Goal: Task Accomplishment & Management: Manage account settings

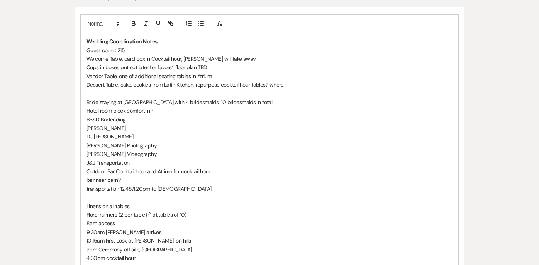
click at [192, 229] on p "9:30am [PERSON_NAME] arrives" at bounding box center [270, 232] width 366 height 8
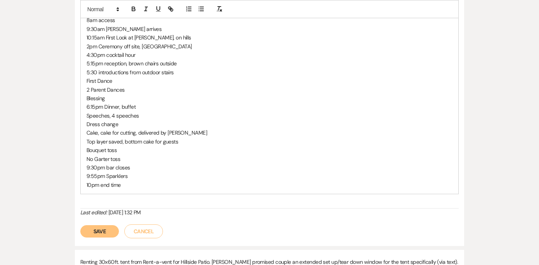
scroll to position [392, 0]
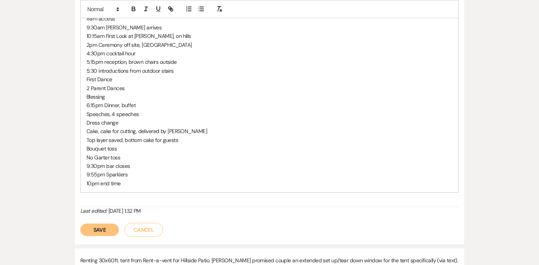
click at [107, 231] on button "Save" at bounding box center [99, 229] width 39 height 12
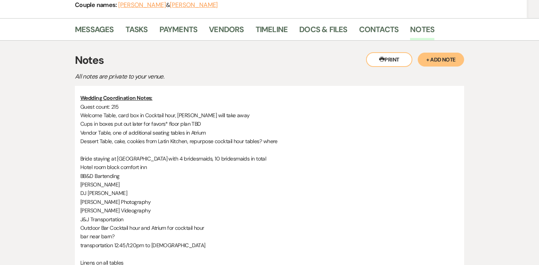
scroll to position [99, 0]
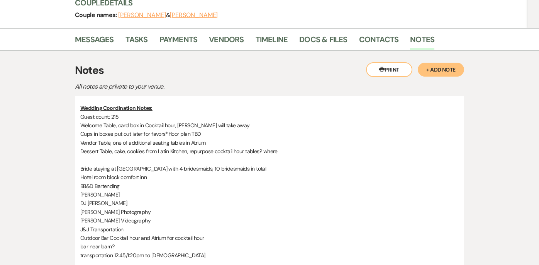
click at [219, 167] on p "Bride staying at [GEOGRAPHIC_DATA] with 4 bridesmaids, 10 bridesmaids in total" at bounding box center [269, 168] width 379 height 8
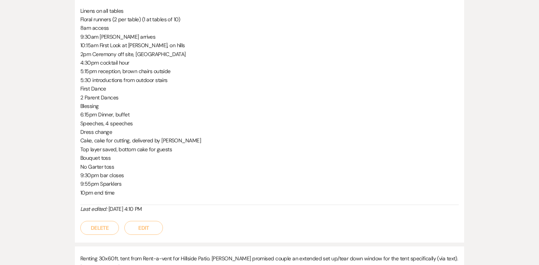
scroll to position [360, 0]
click at [149, 226] on button "Edit" at bounding box center [143, 228] width 39 height 14
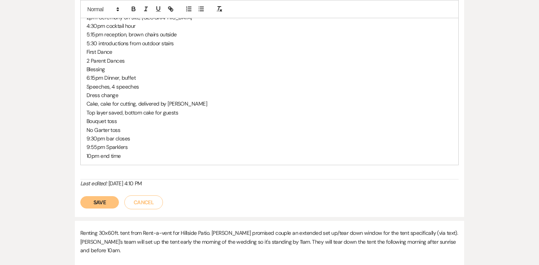
scroll to position [421, 0]
drag, startPoint x: 126, startPoint y: 32, endPoint x: 104, endPoint y: 36, distance: 21.9
click at [104, 36] on p "5:15pm reception, brown chairs outside" at bounding box center [270, 33] width 366 height 8
click at [169, 8] on icon "button" at bounding box center [169, 8] width 3 height 3
paste input "[URL][DOMAIN_NAME]"
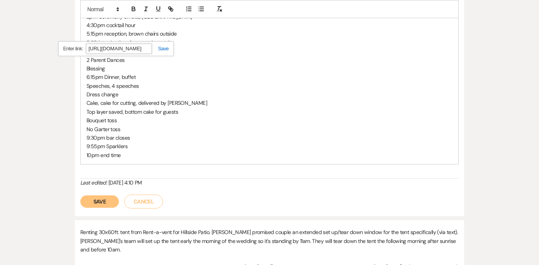
scroll to position [0, 197]
type input "[URL][DOMAIN_NAME]"
click at [162, 48] on link at bounding box center [160, 49] width 17 height 6
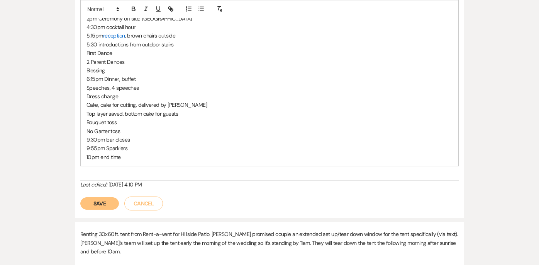
scroll to position [419, 0]
click at [210, 94] on p "Dress change" at bounding box center [270, 95] width 366 height 8
click at [94, 203] on button "Save" at bounding box center [99, 202] width 39 height 12
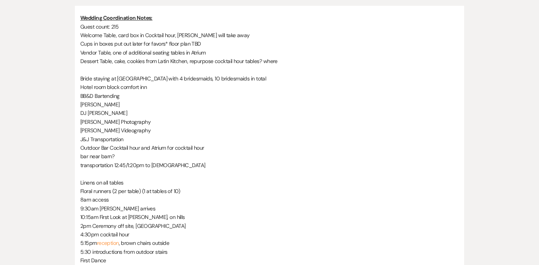
scroll to position [190, 0]
drag, startPoint x: 178, startPoint y: 252, endPoint x: 122, endPoint y: 242, distance: 56.9
click at [122, 242] on div "Wedding Coordination Notes: Guest count: 215 Welcome Table, card box in Cocktai…" at bounding box center [269, 194] width 379 height 363
click at [135, 233] on p "4:30pm cocktail hour" at bounding box center [269, 233] width 379 height 8
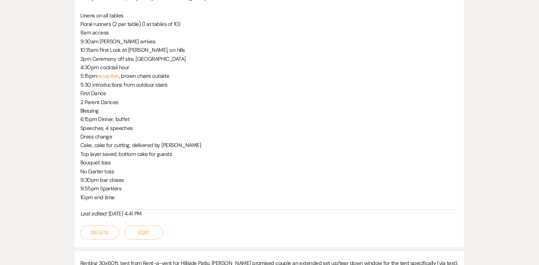
scroll to position [362, 0]
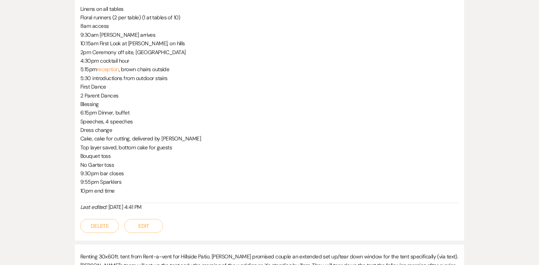
click at [142, 228] on button "Edit" at bounding box center [143, 226] width 39 height 14
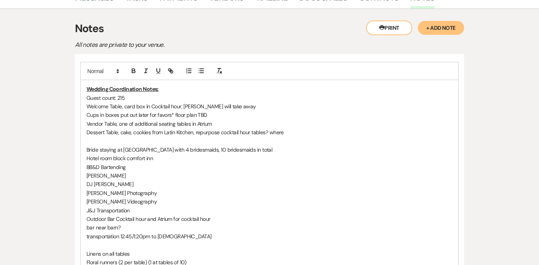
scroll to position [150, 0]
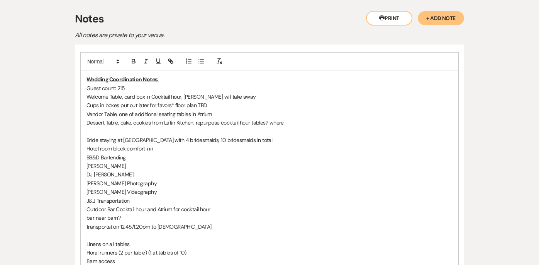
click at [293, 124] on p "Dessert Table, cake, cookies from Latin Kitchen, repurpose cocktail hour tables…" at bounding box center [270, 122] width 366 height 8
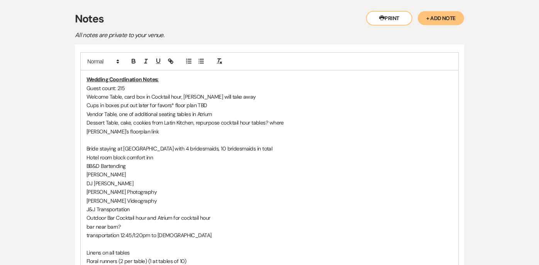
click at [113, 132] on p "[PERSON_NAME]'s floorplan link" at bounding box center [270, 131] width 366 height 8
drag, startPoint x: 132, startPoint y: 131, endPoint x: 84, endPoint y: 133, distance: 48.3
click at [84, 133] on div "Wedding Coordination Notes: Guest count: 215 Welcome Table, card box in Cocktai…" at bounding box center [270, 256] width 378 height 372
click at [170, 62] on icon "button" at bounding box center [171, 62] width 3 height 3
paste input "[URL][DOMAIN_NAME]"
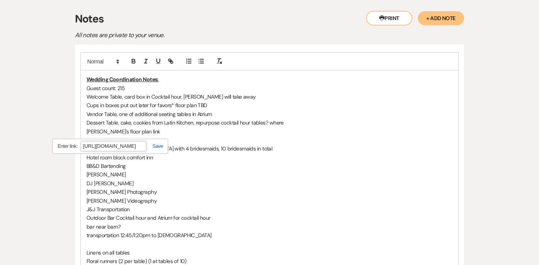
scroll to position [0, 285]
type input "[URL][DOMAIN_NAME]"
click at [158, 143] on link at bounding box center [154, 146] width 17 height 6
click at [167, 127] on p "[PERSON_NAME]'s floor plan link" at bounding box center [270, 131] width 366 height 8
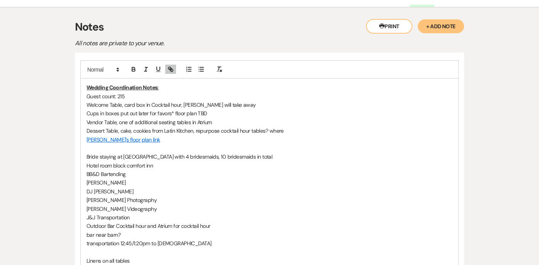
scroll to position [141, 0]
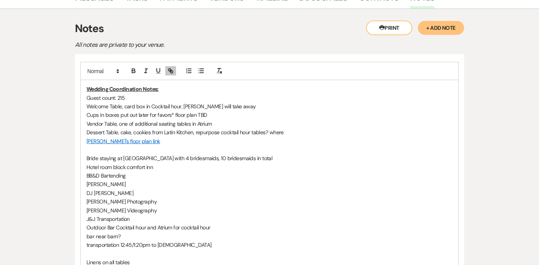
click at [253, 132] on p "Dessert Table, cake, cookies from Latin Kitchen, repurpose cocktail hour tables…" at bounding box center [270, 132] width 366 height 8
click at [298, 132] on p "Dessert Table, cake, cookies from Latin Kitchen, repurpose cocktail hour food t…" at bounding box center [270, 132] width 366 height 8
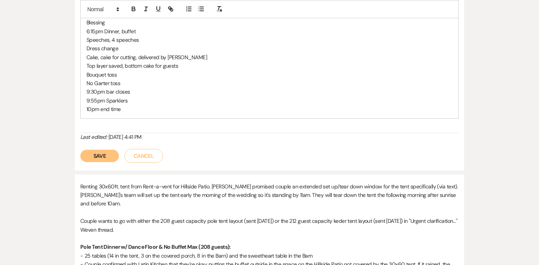
scroll to position [484, 0]
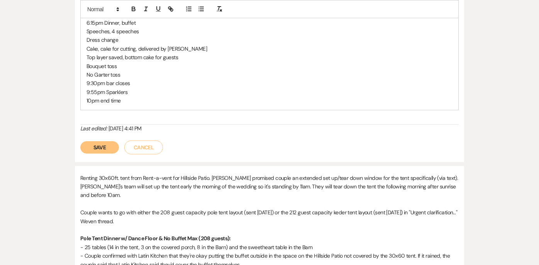
click at [105, 148] on button "Save" at bounding box center [99, 147] width 39 height 12
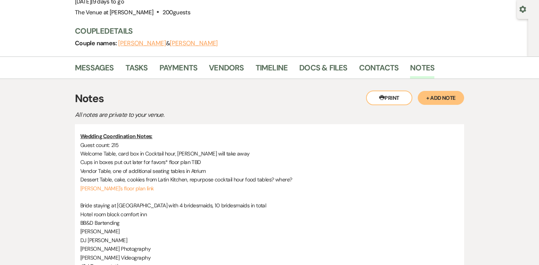
scroll to position [63, 0]
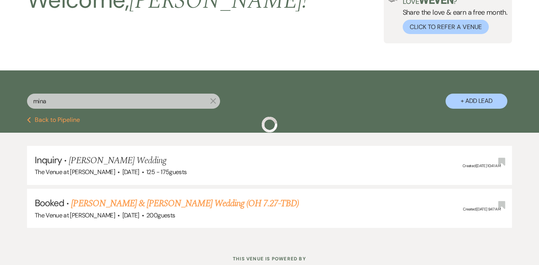
scroll to position [86, 0]
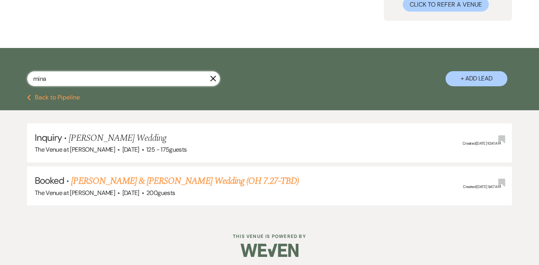
drag, startPoint x: 71, startPoint y: 79, endPoint x: 2, endPoint y: 80, distance: 69.1
click at [2, 80] on div "mina X + Add Lead" at bounding box center [269, 72] width 539 height 41
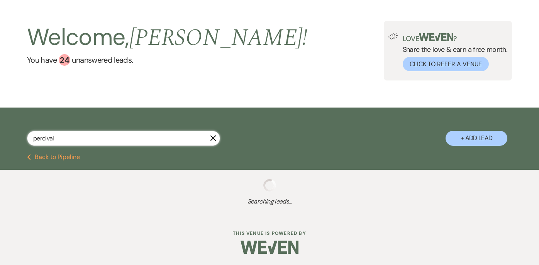
scroll to position [46, 0]
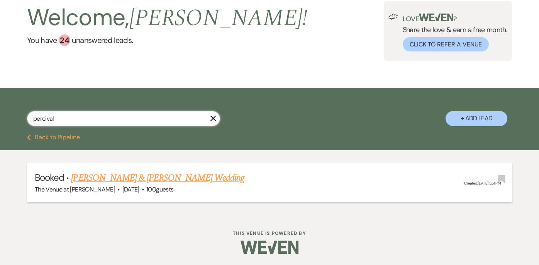
type input "percival"
click at [127, 180] on link "[PERSON_NAME] & [PERSON_NAME] Wedding" at bounding box center [157, 178] width 173 height 14
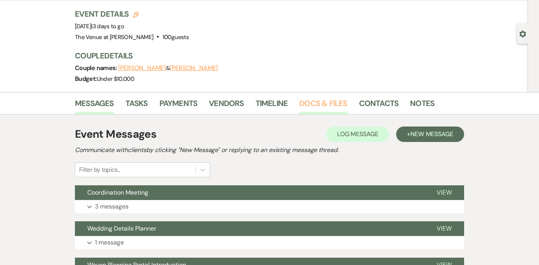
click at [312, 104] on link "Docs & Files" at bounding box center [323, 105] width 48 height 17
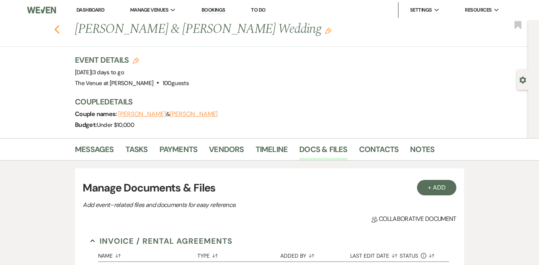
click at [58, 27] on icon "Previous" at bounding box center [57, 29] width 6 height 9
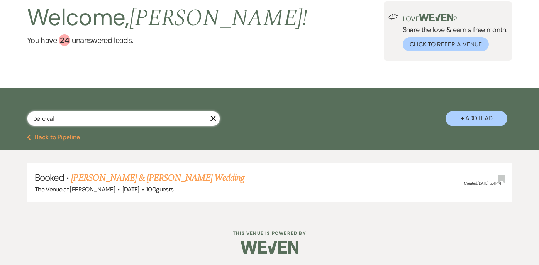
drag, startPoint x: 114, startPoint y: 122, endPoint x: 15, endPoint y: 126, distance: 98.9
click at [15, 126] on div "percival X + Add Lead" at bounding box center [269, 112] width 539 height 41
drag, startPoint x: 68, startPoint y: 119, endPoint x: 11, endPoint y: 117, distance: 56.8
click at [11, 117] on div "percival X + Add Lead" at bounding box center [269, 112] width 539 height 41
type input "mina"
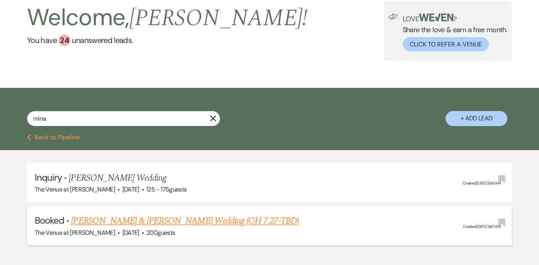
click at [131, 223] on link "[PERSON_NAME] & [PERSON_NAME] Wedding (OH 7.27-TBD)" at bounding box center [185, 221] width 228 height 14
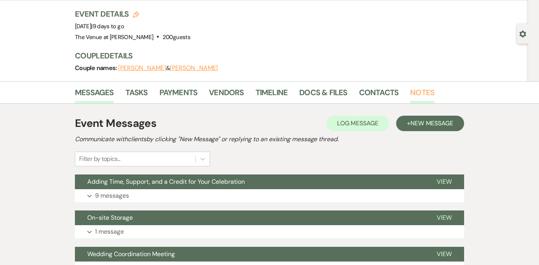
click at [422, 91] on link "Notes" at bounding box center [422, 94] width 24 height 17
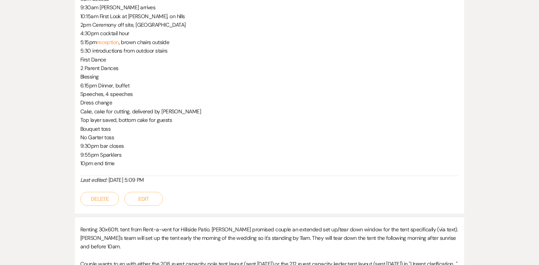
scroll to position [418, 0]
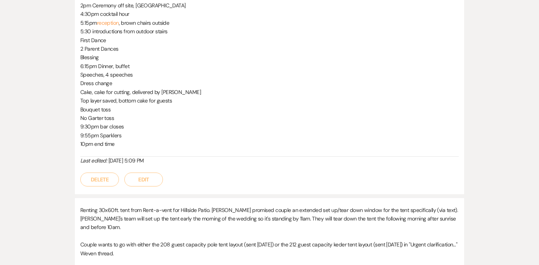
click at [155, 181] on button "Edit" at bounding box center [143, 179] width 39 height 14
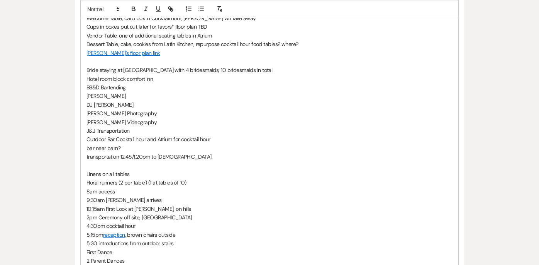
scroll to position [233, 0]
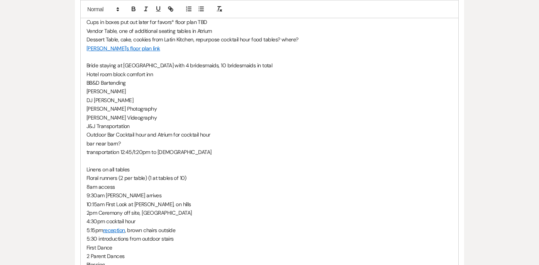
click at [246, 29] on p "Vendor Table, one of additional seating tables in Atrium" at bounding box center [270, 31] width 366 height 8
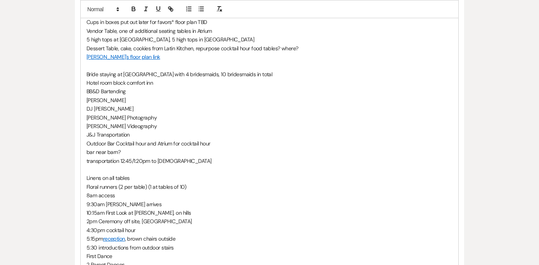
click at [204, 65] on p at bounding box center [270, 65] width 366 height 8
click at [237, 39] on p "5 high tops at [GEOGRAPHIC_DATA], 5 high tops in [GEOGRAPHIC_DATA]" at bounding box center [270, 39] width 366 height 8
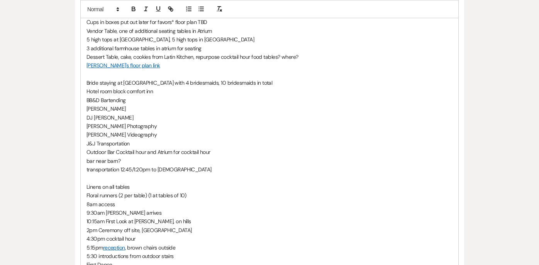
click at [87, 49] on p "3 additional farmhouse tables in atrium for seating" at bounding box center [270, 48] width 366 height 8
click at [170, 79] on p "Bride staying at [GEOGRAPHIC_DATA] with 4 bridesmaids, 10 bridesmaids in total" at bounding box center [270, 82] width 366 height 8
click at [150, 57] on p "Dessert Table, cake, cookies from Latin Kitchen, repurpose cocktail hour food t…" at bounding box center [270, 57] width 366 height 8
click at [136, 122] on p "[PERSON_NAME] Photography" at bounding box center [270, 126] width 366 height 8
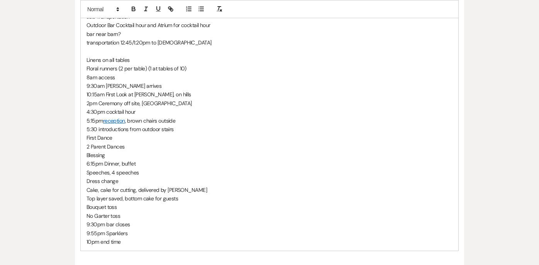
scroll to position [361, 0]
click at [141, 112] on p "4:30pm cocktail hour" at bounding box center [270, 111] width 366 height 8
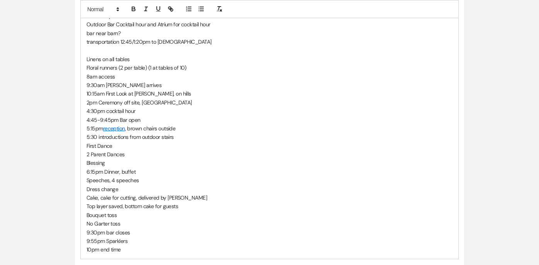
click at [97, 234] on p "9:30pm bar closes" at bounding box center [270, 232] width 366 height 8
click at [123, 238] on p "9:55pm Sparklers" at bounding box center [270, 240] width 366 height 8
click at [89, 241] on p "9:55pm Sparklers" at bounding box center [270, 240] width 366 height 8
click at [100, 241] on p "10:55pm Sparklers" at bounding box center [270, 240] width 366 height 8
click at [91, 249] on p "10pm end time" at bounding box center [270, 249] width 366 height 8
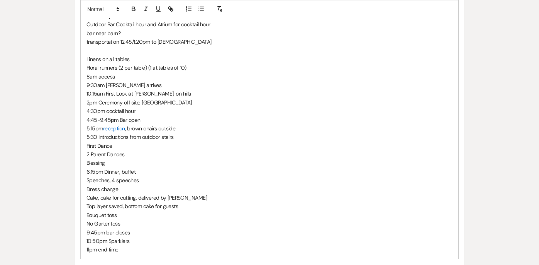
click at [212, 219] on p "No Garter toss" at bounding box center [270, 223] width 366 height 8
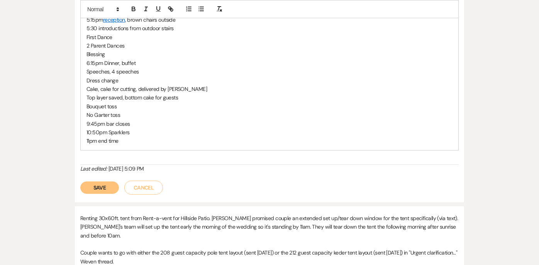
scroll to position [471, 0]
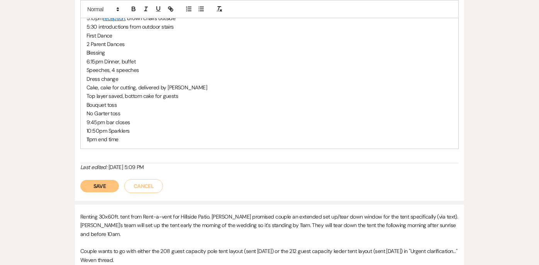
click at [105, 182] on button "Save" at bounding box center [99, 186] width 39 height 12
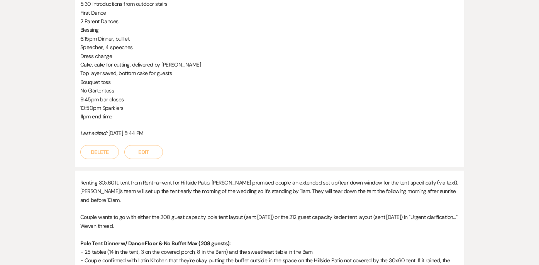
click at [148, 154] on button "Edit" at bounding box center [143, 152] width 39 height 14
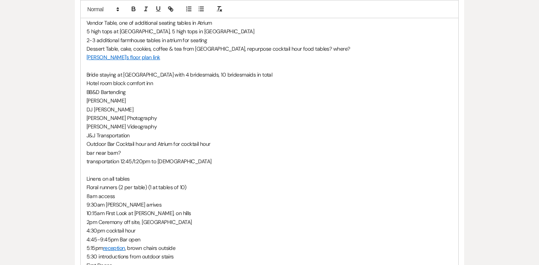
scroll to position [241, 0]
click at [230, 143] on p "Outdoor Bar Cocktail hour and Atrium for cocktail hour" at bounding box center [270, 144] width 366 height 8
click at [131, 156] on p "bar near barn?" at bounding box center [270, 153] width 366 height 8
drag, startPoint x: 121, startPoint y: 152, endPoint x: 86, endPoint y: 153, distance: 34.8
click at [86, 153] on div "Wedding Coordination Notes: Guest count: 215 Welcome Table, card box in Cocktai…" at bounding box center [270, 179] width 378 height 399
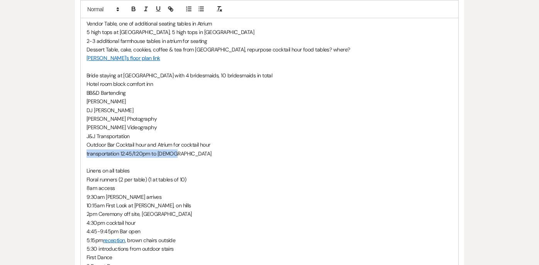
drag, startPoint x: 177, startPoint y: 153, endPoint x: 78, endPoint y: 155, distance: 99.3
click at [78, 155] on div "Wedding Coordination Notes: Guest count: 215 Welcome Table, card box in Cocktai…" at bounding box center [269, 188] width 389 height 468
copy p "transportation 12:45/1:20pm to [DEMOGRAPHIC_DATA]"
click at [177, 215] on p "2pm Ceremony off site, [GEOGRAPHIC_DATA]" at bounding box center [270, 213] width 366 height 8
click at [190, 208] on p "10:15am First Look at [PERSON_NAME], on hills" at bounding box center [270, 205] width 366 height 8
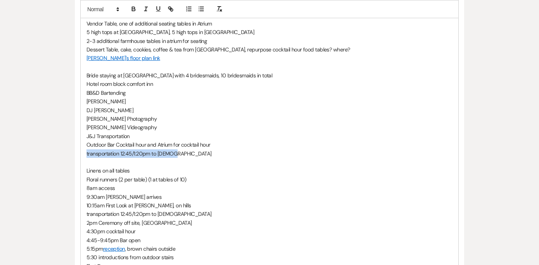
drag, startPoint x: 184, startPoint y: 154, endPoint x: 78, endPoint y: 157, distance: 105.9
click at [78, 157] on div "Wedding Coordination Notes: Guest count: 215 Welcome Table, card box in Cocktai…" at bounding box center [269, 192] width 389 height 477
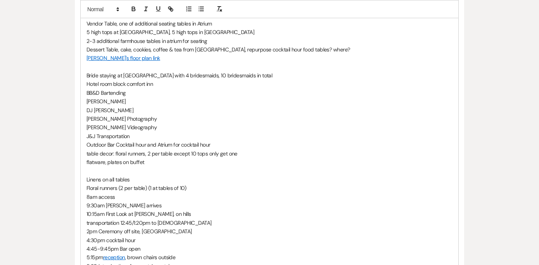
click at [107, 160] on p "flatware, plates on buffet" at bounding box center [270, 162] width 366 height 8
click at [135, 181] on p "Linens on all tables" at bounding box center [270, 179] width 366 height 8
click at [155, 161] on p "flatware & plates on buffet" at bounding box center [270, 162] width 366 height 8
click at [275, 45] on p "Dessert Table, cake, cookies, coffee & tea from [GEOGRAPHIC_DATA], repurpose co…" at bounding box center [270, 49] width 366 height 8
click at [331, 49] on p "Dessert Table, cake, cookies, coffee & tea from [GEOGRAPHIC_DATA], repurpose co…" at bounding box center [270, 49] width 366 height 8
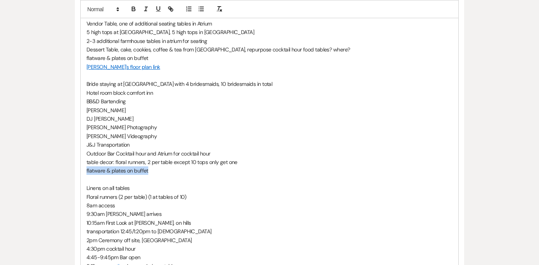
drag, startPoint x: 151, startPoint y: 170, endPoint x: 85, endPoint y: 172, distance: 66.1
click at [85, 172] on div "Wedding Coordination Notes: Guest count: 215 Welcome Table, card box in Cocktai…" at bounding box center [270, 188] width 378 height 416
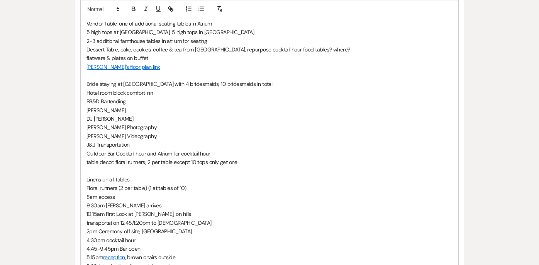
click at [164, 55] on p "flatware & plates on buffet" at bounding box center [270, 58] width 366 height 8
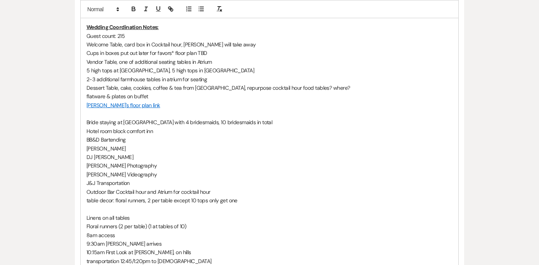
scroll to position [205, 0]
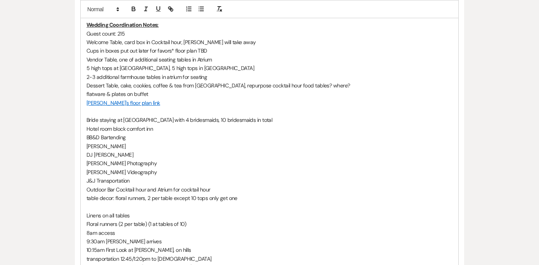
click at [231, 77] on p "2-3 additional farmhouse tables in atrium for seating" at bounding box center [270, 77] width 366 height 8
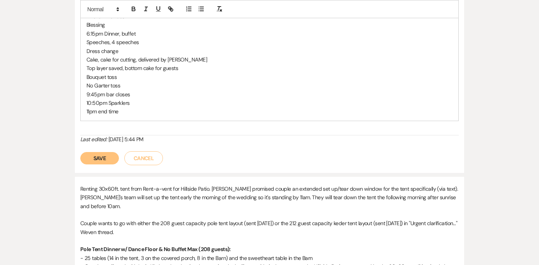
scroll to position [540, 0]
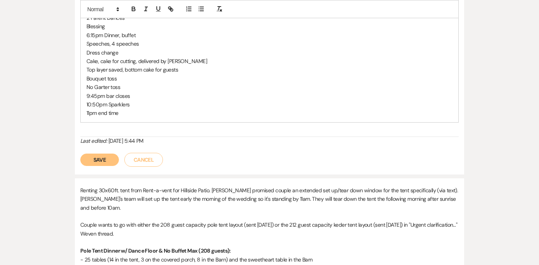
click at [107, 158] on button "Save" at bounding box center [99, 159] width 39 height 12
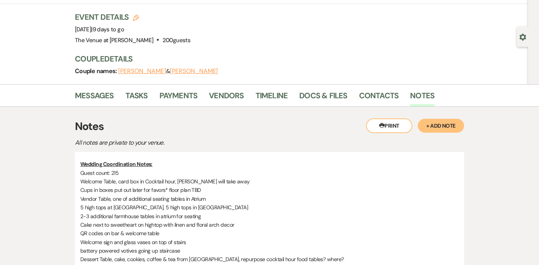
scroll to position [0, 0]
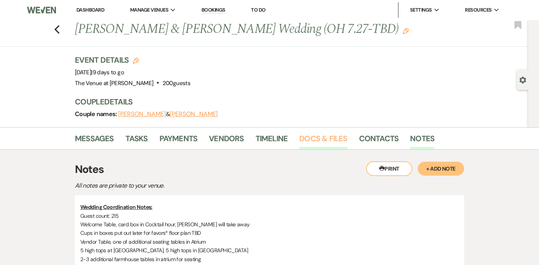
click at [324, 140] on link "Docs & Files" at bounding box center [323, 140] width 48 height 17
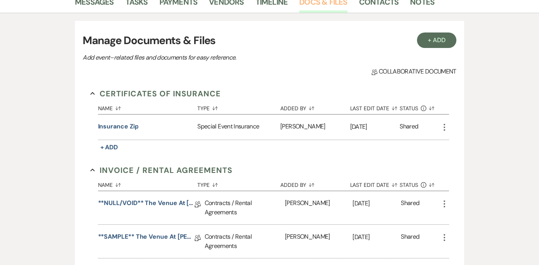
scroll to position [166, 0]
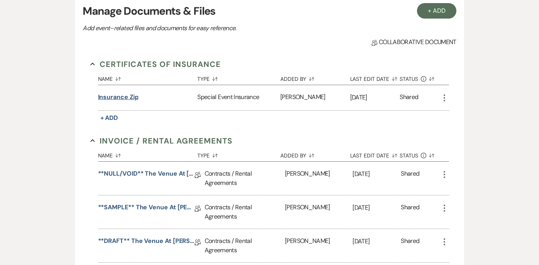
click at [122, 95] on button "Insurance Zip" at bounding box center [118, 96] width 41 height 9
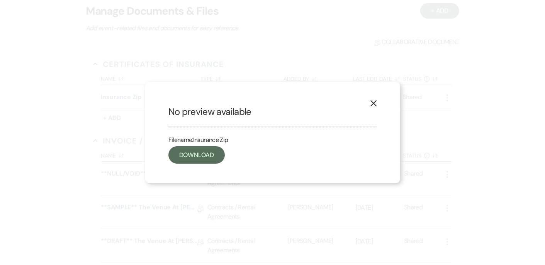
click at [219, 110] on h2 "No preview available" at bounding box center [272, 111] width 209 height 13
click at [201, 158] on link "Download" at bounding box center [196, 154] width 56 height 17
click at [375, 103] on icon "X" at bounding box center [373, 103] width 7 height 7
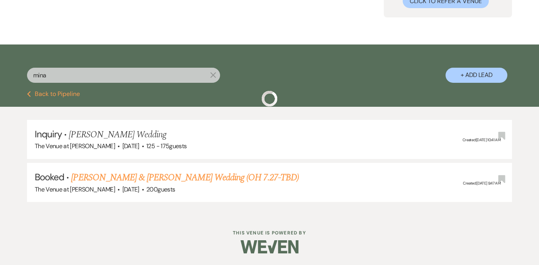
scroll to position [46, 0]
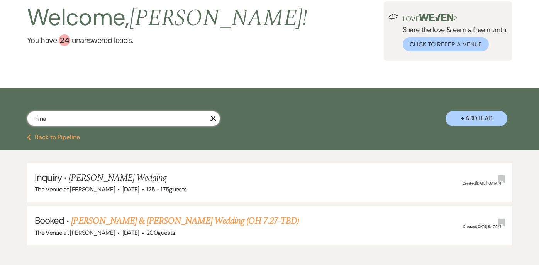
drag, startPoint x: 78, startPoint y: 118, endPoint x: 22, endPoint y: 124, distance: 57.1
click at [22, 124] on div "mina X + Add Lead" at bounding box center [269, 112] width 539 height 41
drag, startPoint x: 53, startPoint y: 122, endPoint x: 25, endPoint y: 121, distance: 28.3
click at [25, 121] on div "mina X + Add Lead" at bounding box center [269, 112] width 539 height 41
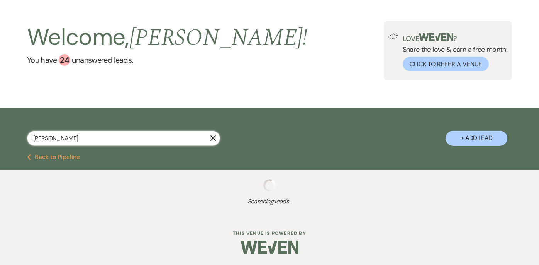
scroll to position [46, 0]
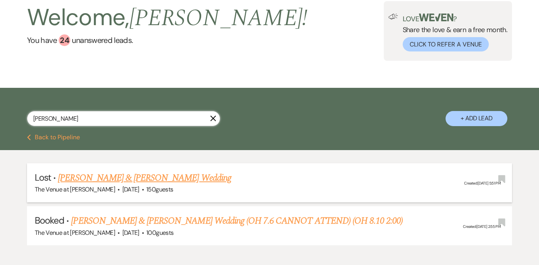
type input "[PERSON_NAME]"
click at [160, 176] on link "[PERSON_NAME] & [PERSON_NAME] Wedding" at bounding box center [144, 178] width 173 height 14
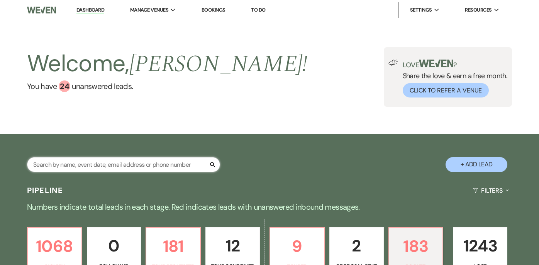
click at [164, 164] on input "text" at bounding box center [123, 164] width 193 height 15
type input "[PERSON_NAME]"
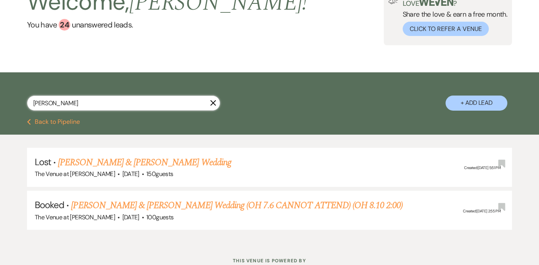
scroll to position [62, 0]
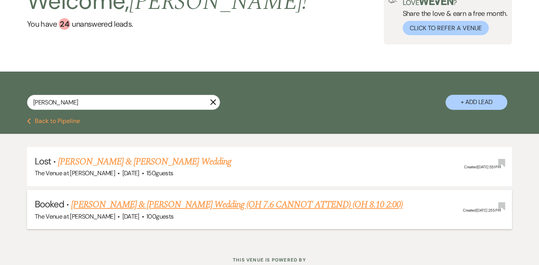
click at [241, 202] on link "[PERSON_NAME] & [PERSON_NAME] Wedding (OH 7.6 CANNOT ATTEND) (OH 8.10 2:00)" at bounding box center [237, 204] width 332 height 14
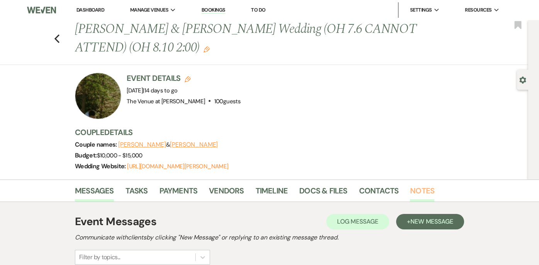
click at [418, 192] on link "Notes" at bounding box center [422, 192] width 24 height 17
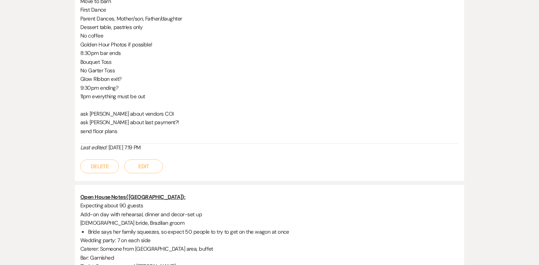
scroll to position [588, 0]
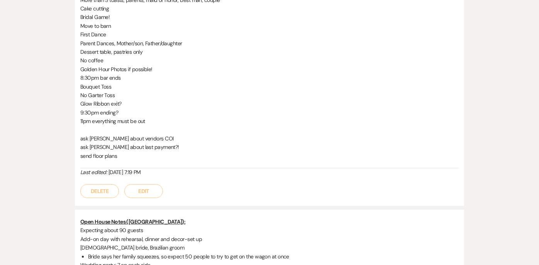
click at [151, 191] on button "Edit" at bounding box center [143, 191] width 39 height 14
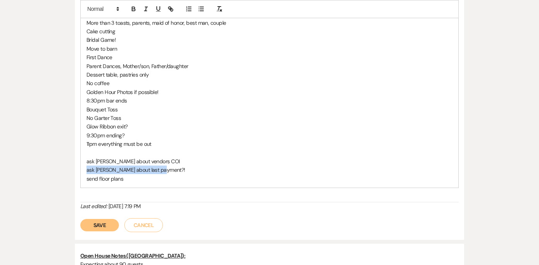
drag, startPoint x: 165, startPoint y: 168, endPoint x: 99, endPoint y: 165, distance: 65.4
click at [99, 165] on p "ask [PERSON_NAME] about last payment?!" at bounding box center [270, 169] width 366 height 8
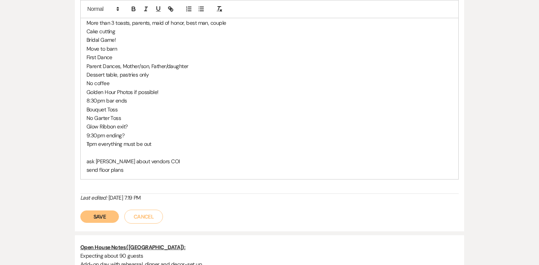
click at [105, 222] on button "Save" at bounding box center [99, 216] width 39 height 12
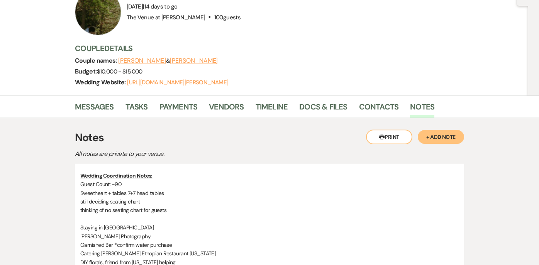
scroll to position [80, 0]
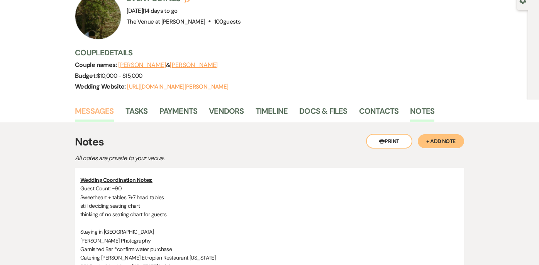
click at [87, 114] on link "Messages" at bounding box center [94, 113] width 39 height 17
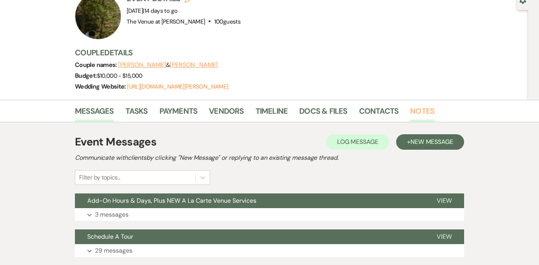
click at [416, 112] on link "Notes" at bounding box center [422, 113] width 24 height 17
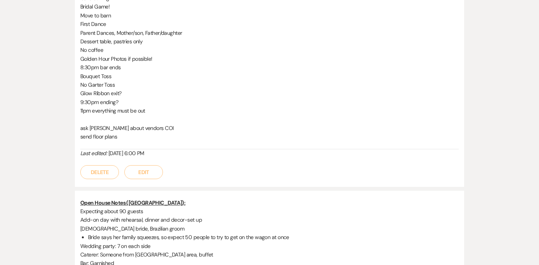
scroll to position [599, 0]
click at [148, 169] on button "Edit" at bounding box center [143, 171] width 39 height 14
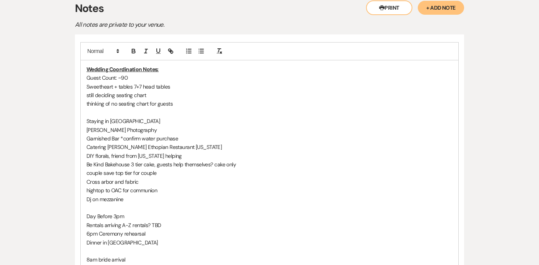
scroll to position [197, 0]
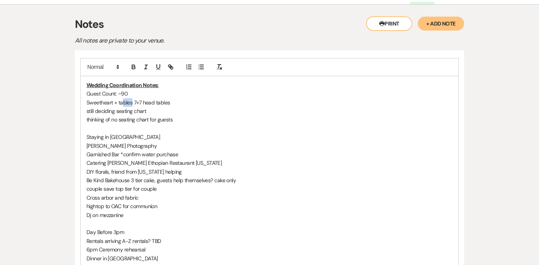
drag, startPoint x: 132, startPoint y: 102, endPoint x: 123, endPoint y: 102, distance: 8.5
click at [123, 102] on p "Sweetheart + tables 7+7 head tables" at bounding box center [270, 102] width 366 height 8
click at [128, 102] on p "Sweetheart + 7+7 head tables" at bounding box center [270, 102] width 366 height 8
click at [156, 102] on p "Sweetheart + 7+7 "head tables" at bounding box center [270, 102] width 366 height 8
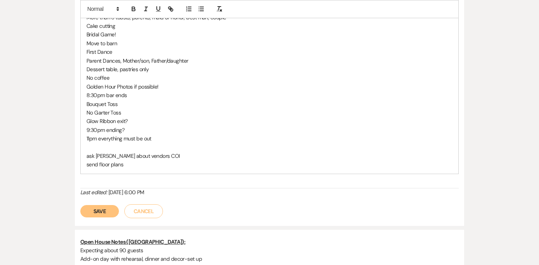
scroll to position [599, 0]
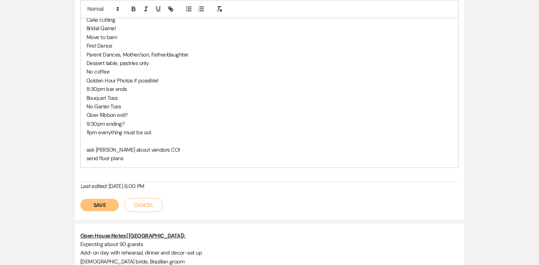
click at [104, 208] on button "Save" at bounding box center [99, 205] width 39 height 12
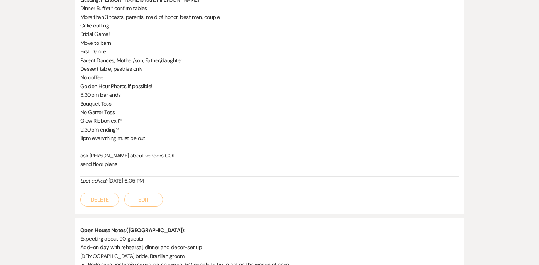
scroll to position [565, 0]
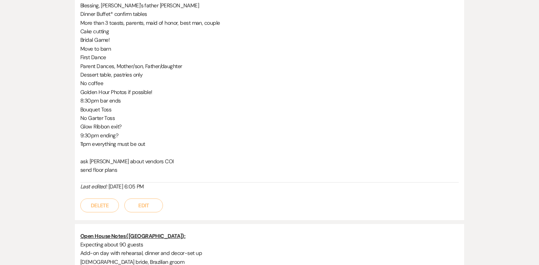
click at [152, 209] on button "Edit" at bounding box center [143, 205] width 39 height 14
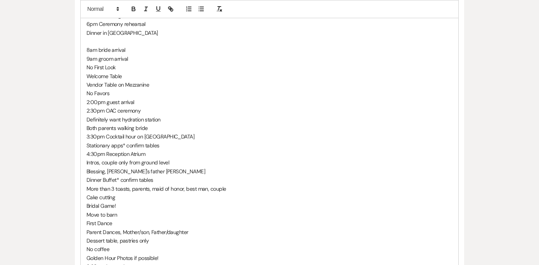
scroll to position [423, 0]
click at [175, 123] on p "Both parents walking bride" at bounding box center [270, 127] width 366 height 8
click at [165, 119] on p "Definitely want hydration station" at bounding box center [270, 118] width 366 height 8
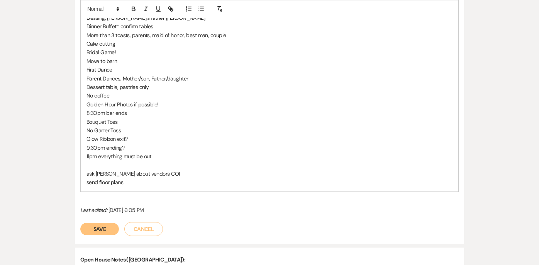
scroll to position [581, 0]
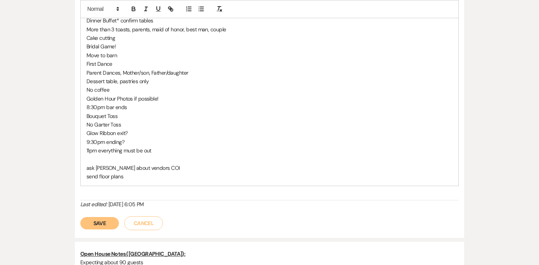
click at [108, 221] on button "Save" at bounding box center [99, 223] width 39 height 12
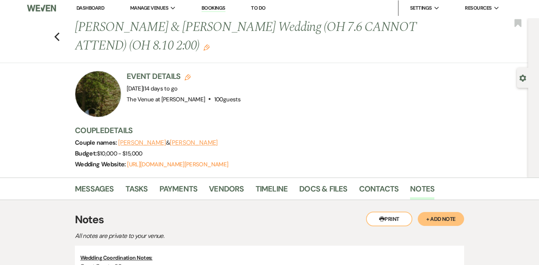
scroll to position [0, 0]
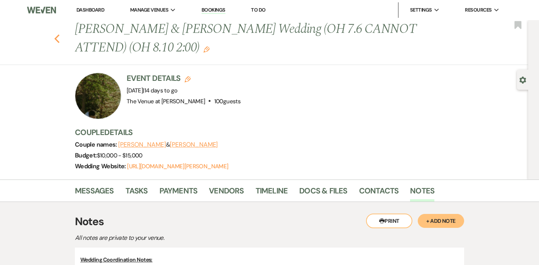
click at [58, 34] on icon "Previous" at bounding box center [57, 38] width 6 height 9
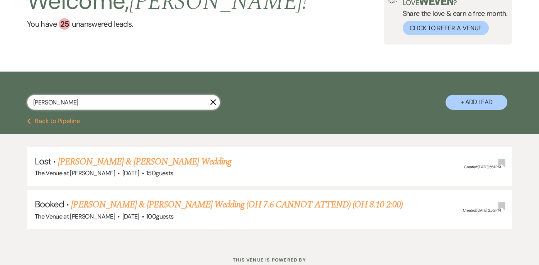
drag, startPoint x: 129, startPoint y: 103, endPoint x: 14, endPoint y: 107, distance: 115.6
click at [14, 107] on div "[PERSON_NAME] X + Add Lead" at bounding box center [269, 95] width 539 height 41
click at [52, 99] on input "[PERSON_NAME]" at bounding box center [123, 102] width 193 height 15
type input "r"
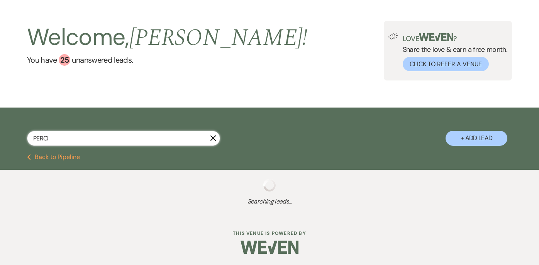
scroll to position [62, 0]
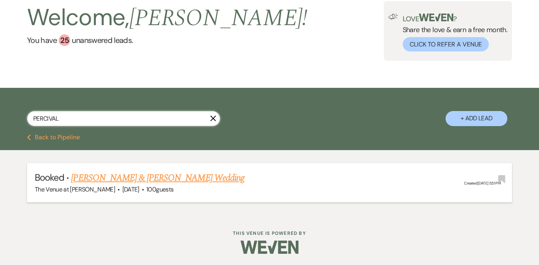
type input "PERCIVAL"
click at [93, 179] on link "[PERSON_NAME] & [PERSON_NAME] Wedding" at bounding box center [157, 178] width 173 height 14
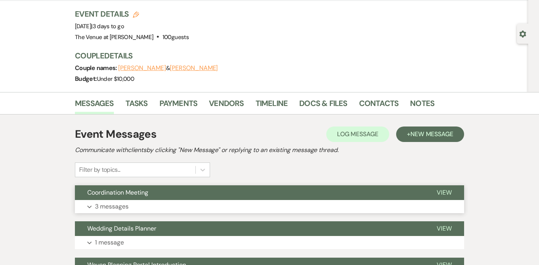
click at [111, 207] on p "3 messages" at bounding box center [112, 206] width 34 height 10
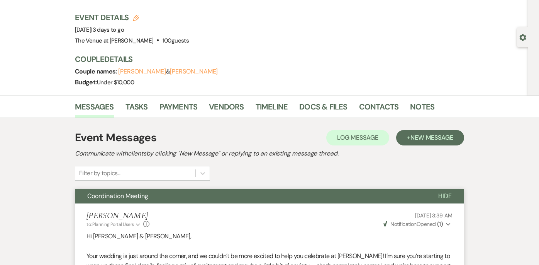
scroll to position [24, 0]
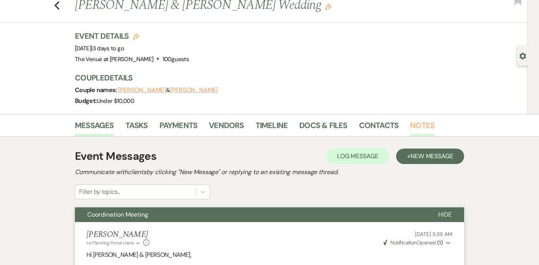
click at [428, 123] on link "Notes" at bounding box center [422, 127] width 24 height 17
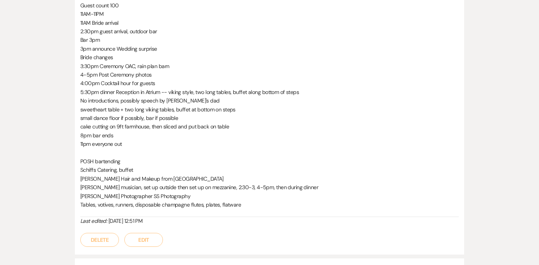
scroll to position [271, 0]
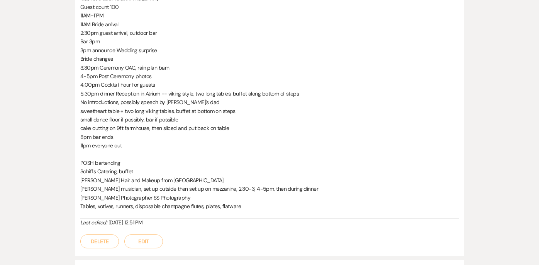
click at [155, 243] on button "Edit" at bounding box center [143, 241] width 39 height 14
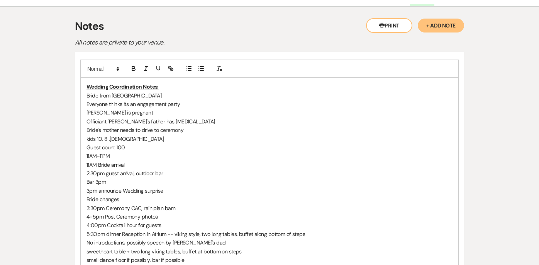
scroll to position [149, 0]
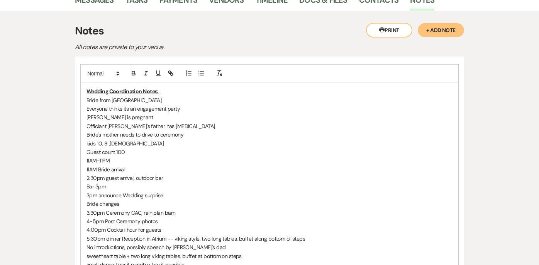
click at [216, 97] on p "Bride from [GEOGRAPHIC_DATA]" at bounding box center [270, 100] width 366 height 8
click at [124, 97] on p "Bride from [GEOGRAPHIC_DATA]" at bounding box center [270, 100] width 366 height 8
click at [131, 99] on p "Bride from Tunkhanook" at bounding box center [270, 100] width 366 height 8
click at [308, 161] on p "11AM-11PM" at bounding box center [270, 160] width 366 height 8
click at [100, 119] on p "[PERSON_NAME] is pregnant" at bounding box center [270, 117] width 366 height 8
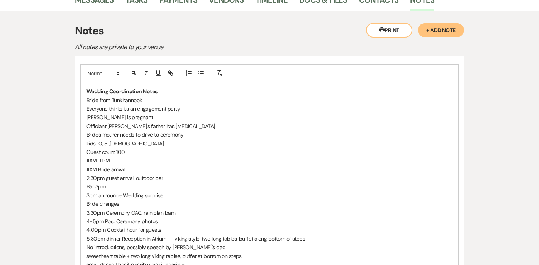
click at [104, 117] on p "[PERSON_NAME] is pregnant" at bounding box center [270, 117] width 366 height 8
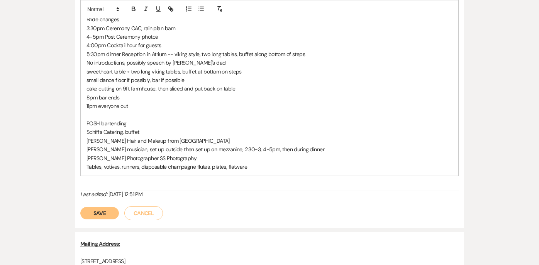
scroll to position [334, 0]
click at [107, 214] on button "Save" at bounding box center [99, 212] width 39 height 12
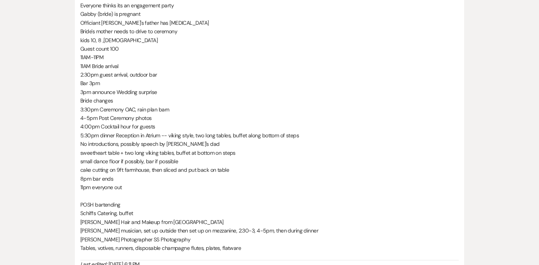
scroll to position [231, 0]
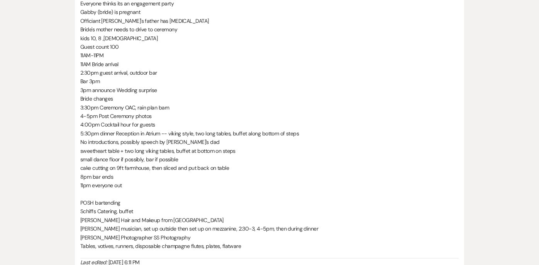
click at [243, 168] on p "cake cutting on 9ft farmhouse, then sliced and put back on table" at bounding box center [269, 167] width 379 height 8
click at [200, 145] on p "No introductions, possibly speech by [PERSON_NAME]'s dad" at bounding box center [269, 142] width 379 height 8
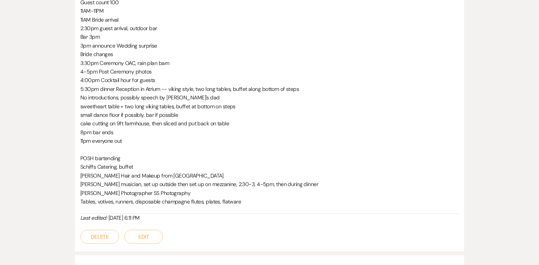
scroll to position [281, 0]
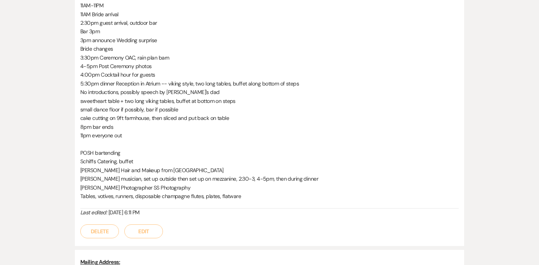
click at [140, 233] on button "Edit" at bounding box center [143, 231] width 39 height 14
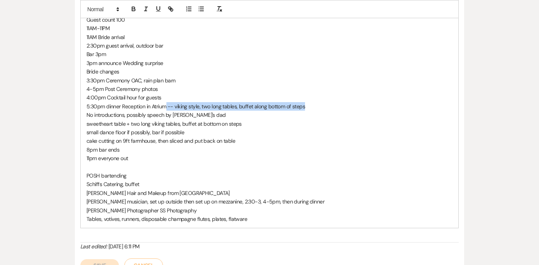
drag, startPoint x: 312, startPoint y: 105, endPoint x: 167, endPoint y: 102, distance: 144.9
click at [167, 102] on p "5:30pm dinner Reception in Atrium -- viking style, two long tables, buffet alon…" at bounding box center [270, 106] width 366 height 8
click at [165, 155] on p "11pm everyone out" at bounding box center [270, 158] width 366 height 8
click at [150, 131] on p "small dance floor if possibly, bar if possible" at bounding box center [270, 132] width 366 height 8
click at [185, 164] on p at bounding box center [270, 167] width 366 height 8
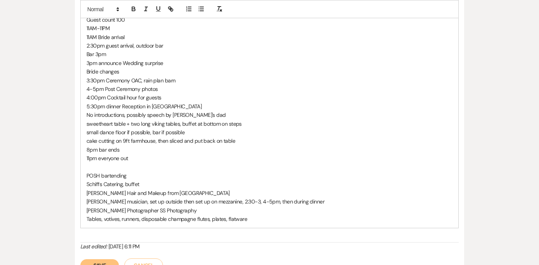
click at [100, 131] on p "small dance floor if possible, bar if possible" at bounding box center [270, 132] width 366 height 8
click at [181, 155] on p "11pm everyone out" at bounding box center [270, 158] width 366 height 8
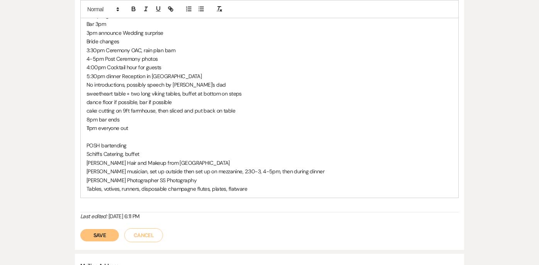
scroll to position [314, 0]
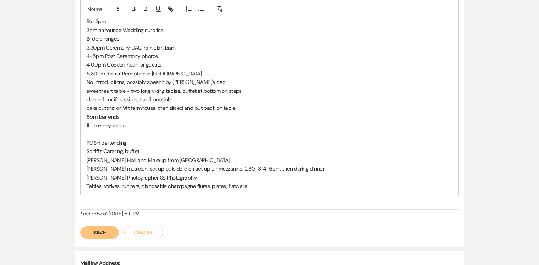
click at [109, 231] on button "Save" at bounding box center [99, 232] width 39 height 12
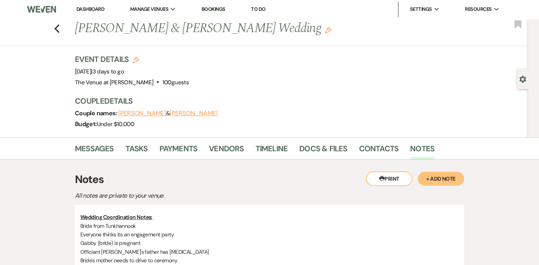
scroll to position [0, 0]
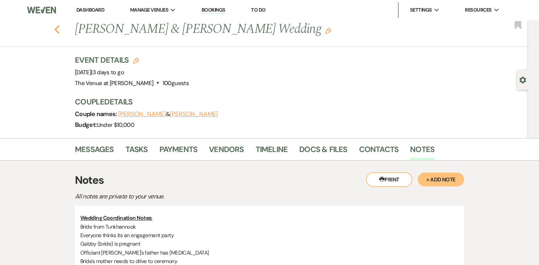
click at [60, 29] on icon "Previous" at bounding box center [57, 29] width 6 height 9
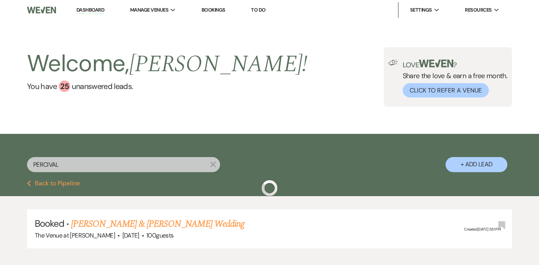
scroll to position [46, 0]
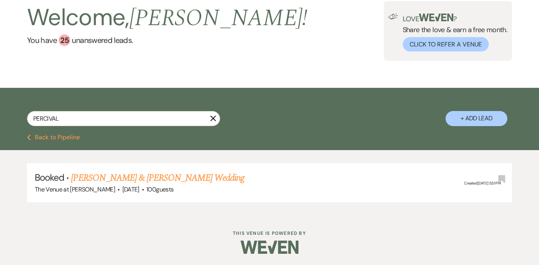
click at [213, 119] on use "button" at bounding box center [214, 118] width 6 height 6
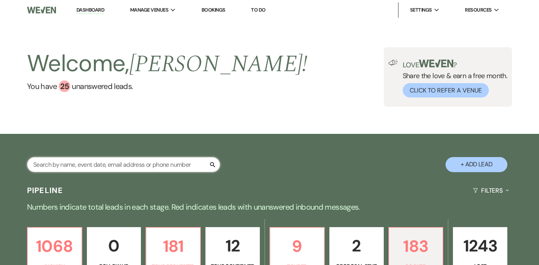
click at [147, 165] on input "text" at bounding box center [123, 164] width 193 height 15
type input "mina"
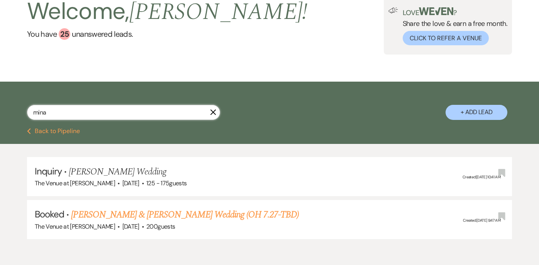
scroll to position [54, 0]
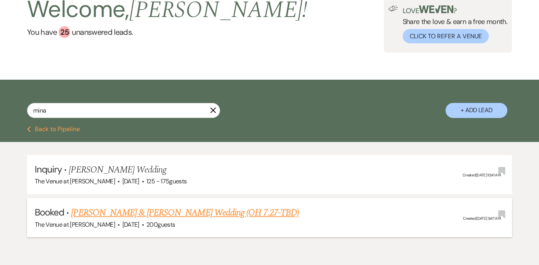
click at [216, 213] on link "[PERSON_NAME] & [PERSON_NAME] Wedding (OH 7.27-TBD)" at bounding box center [185, 212] width 228 height 14
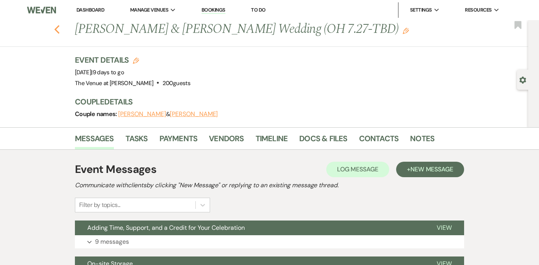
click at [60, 30] on icon "Previous" at bounding box center [57, 29] width 6 height 9
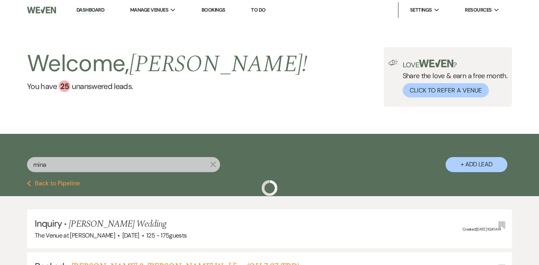
scroll to position [54, 0]
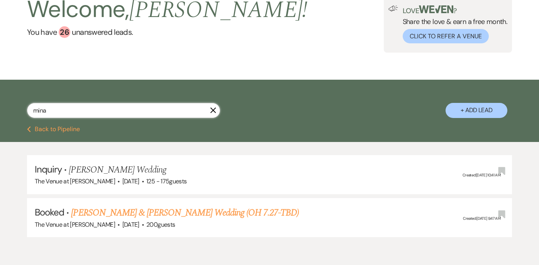
drag, startPoint x: 75, startPoint y: 110, endPoint x: -8, endPoint y: 110, distance: 83.0
click at [0, 110] on html "Dashboard Manage Venues Expand The Venue at [PERSON_NAME] Bookings To Do Settin…" at bounding box center [269, 123] width 539 height 354
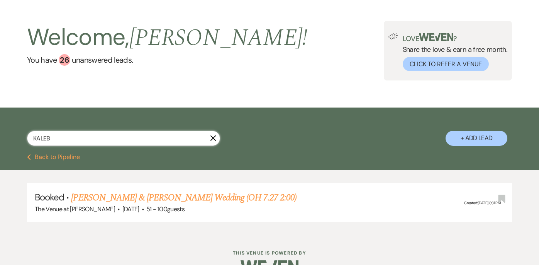
scroll to position [46, 0]
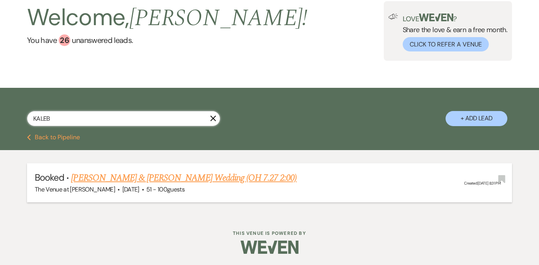
type input "KALEB"
click at [120, 182] on link "[PERSON_NAME] & [PERSON_NAME] Wedding (OH 7.27 2:00)" at bounding box center [184, 178] width 226 height 14
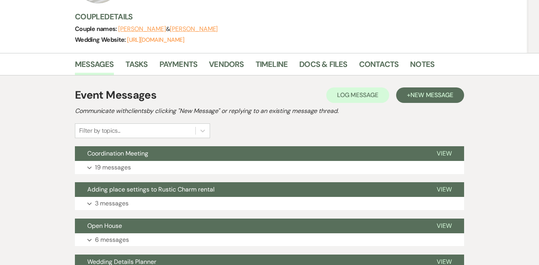
scroll to position [84, 0]
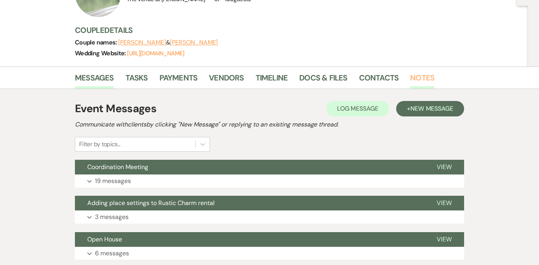
click at [420, 80] on link "Notes" at bounding box center [422, 79] width 24 height 17
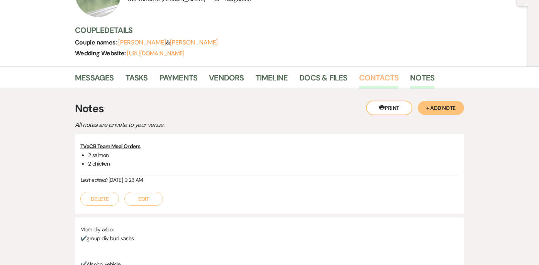
click at [372, 83] on link "Contacts" at bounding box center [379, 79] width 40 height 17
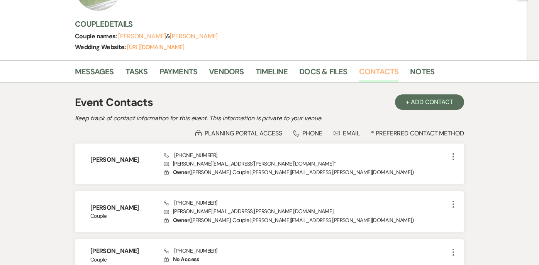
scroll to position [95, 0]
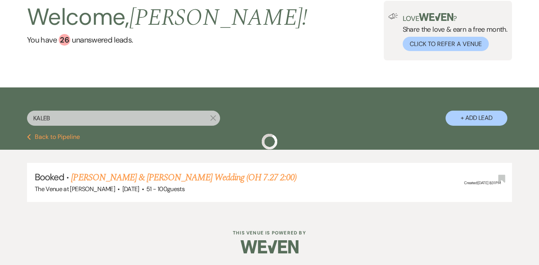
scroll to position [46, 0]
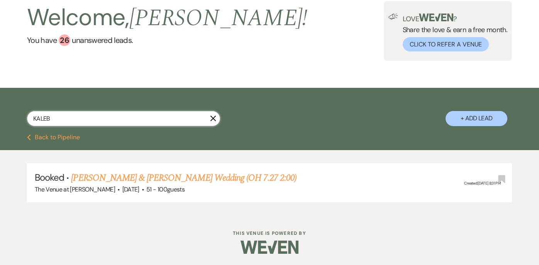
drag, startPoint x: 75, startPoint y: 114, endPoint x: 5, endPoint y: 118, distance: 69.6
click at [5, 118] on div "KALEB X + Add Lead" at bounding box center [269, 112] width 539 height 41
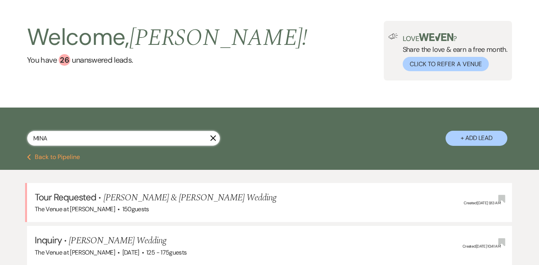
scroll to position [46, 0]
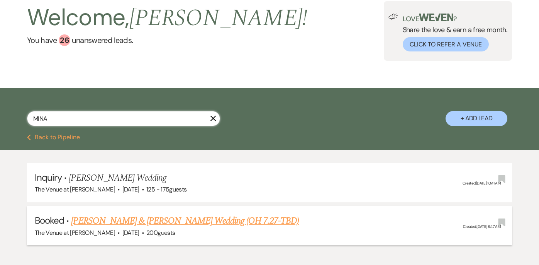
type input "MINA"
click at [94, 220] on link "[PERSON_NAME] & [PERSON_NAME] Wedding (OH 7.27-TBD)" at bounding box center [185, 221] width 228 height 14
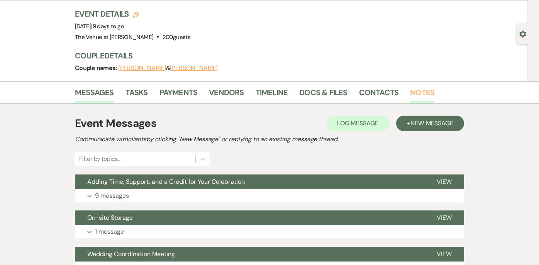
click at [426, 96] on link "Notes" at bounding box center [422, 94] width 24 height 17
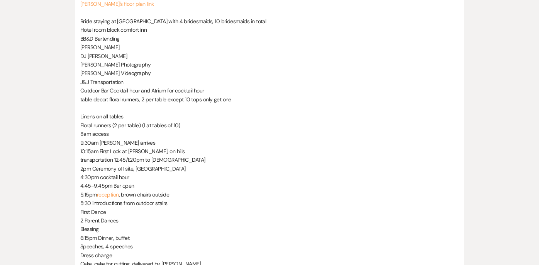
scroll to position [351, 0]
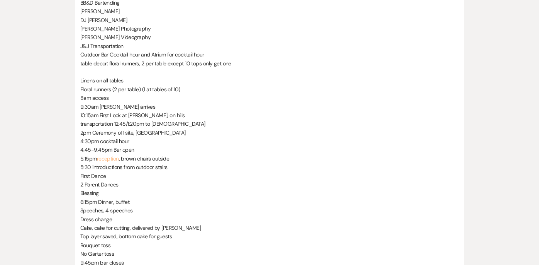
click at [111, 160] on link "reception" at bounding box center [108, 158] width 22 height 7
click at [182, 140] on p "4:30pm cocktail hour" at bounding box center [269, 141] width 379 height 8
click at [112, 175] on p "First Dance" at bounding box center [269, 176] width 379 height 8
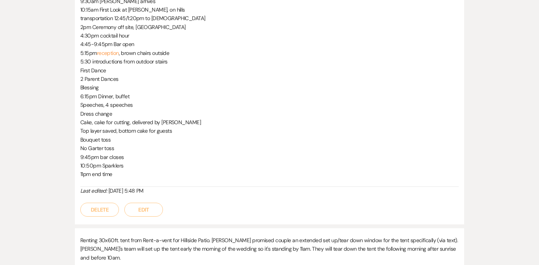
scroll to position [471, 0]
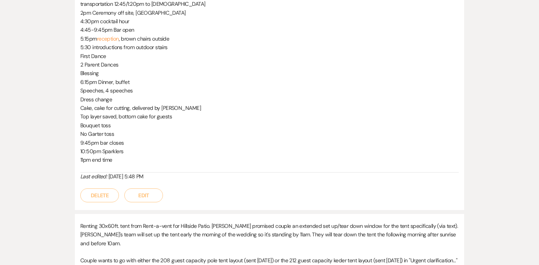
click at [149, 199] on button "Edit" at bounding box center [143, 195] width 39 height 14
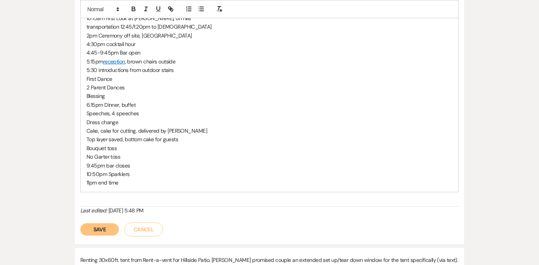
click at [147, 182] on p "11pm end time" at bounding box center [270, 182] width 366 height 8
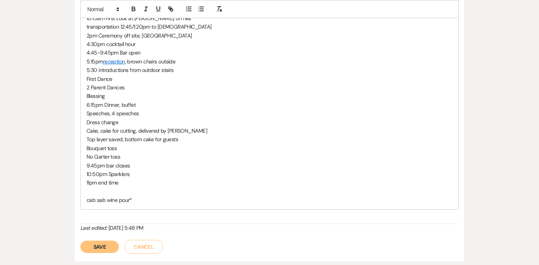
click at [105, 202] on p "cab sab wine pour*" at bounding box center [270, 199] width 366 height 8
click at [141, 200] on p "cab sav wine pour*" at bounding box center [270, 199] width 366 height 8
click at [106, 248] on button "Save" at bounding box center [99, 246] width 39 height 12
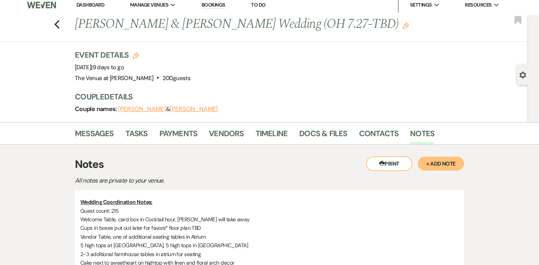
scroll to position [0, 0]
